Goal: Find specific fact: Find specific fact

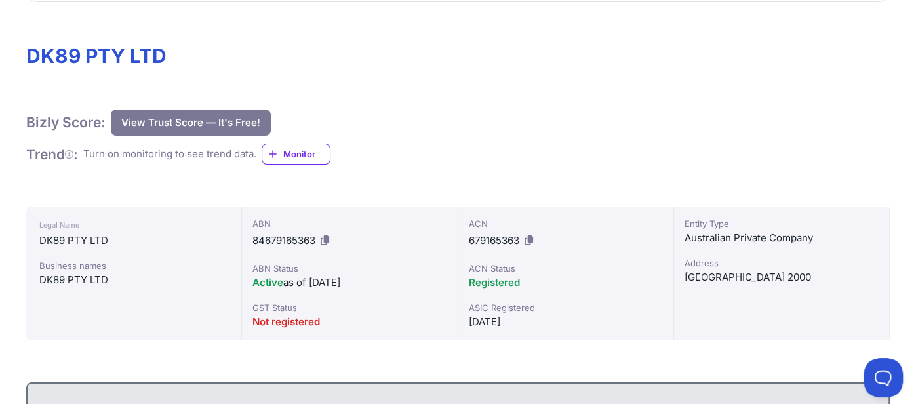
click at [498, 237] on span "679165363" at bounding box center [494, 240] width 51 height 12
copy span "679165363"
click at [418, 237] on div "ABN 84679165363" at bounding box center [350, 234] width 194 height 34
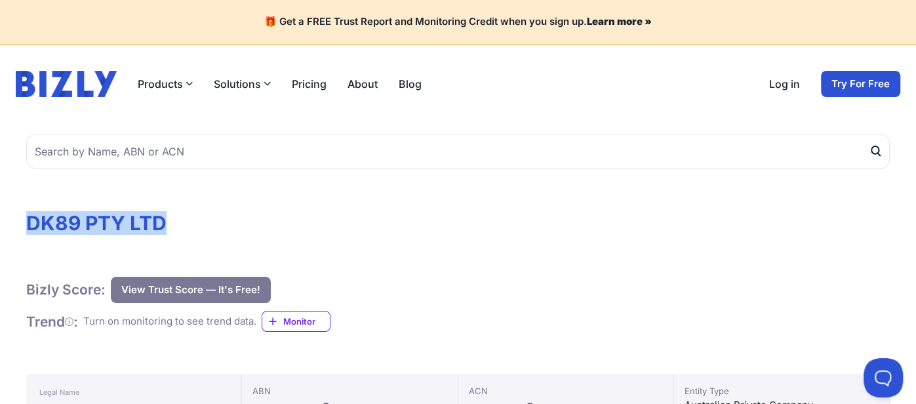
drag, startPoint x: 28, startPoint y: 218, endPoint x: 174, endPoint y: 220, distance: 145.6
click at [174, 220] on h1 "DK89 PTY LTD" at bounding box center [458, 223] width 864 height 24
copy h1 "DK89 PTY LTD"
